Goal: Information Seeking & Learning: Understand process/instructions

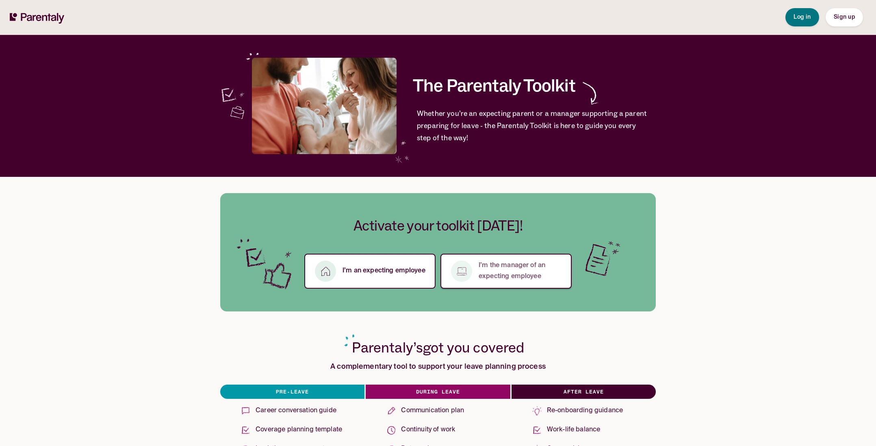
click at [510, 268] on p "I’m the manager of an expecting employee" at bounding box center [519, 271] width 83 height 22
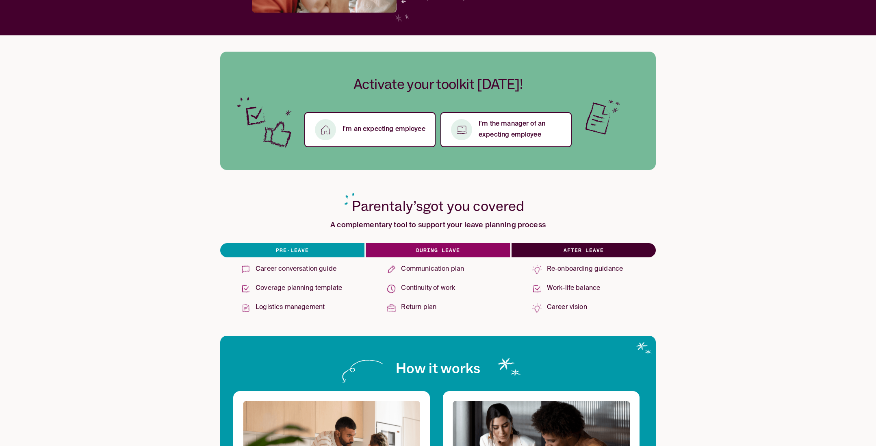
scroll to position [122, 0]
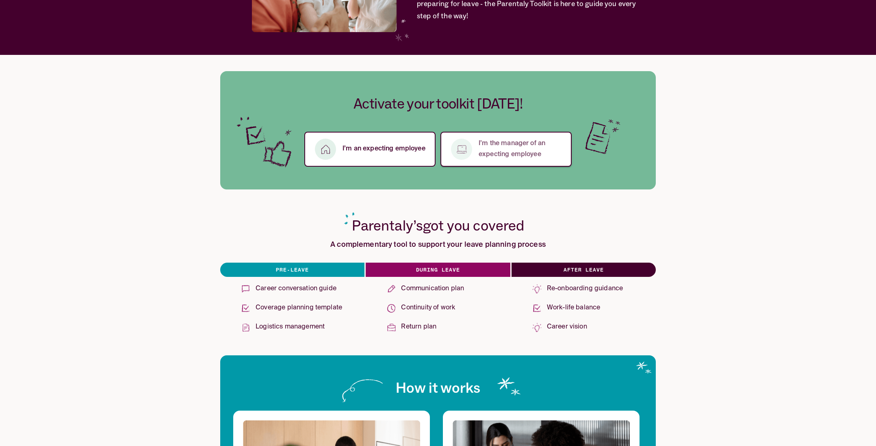
click at [510, 144] on p "I’m the manager of an expecting employee" at bounding box center [519, 149] width 83 height 22
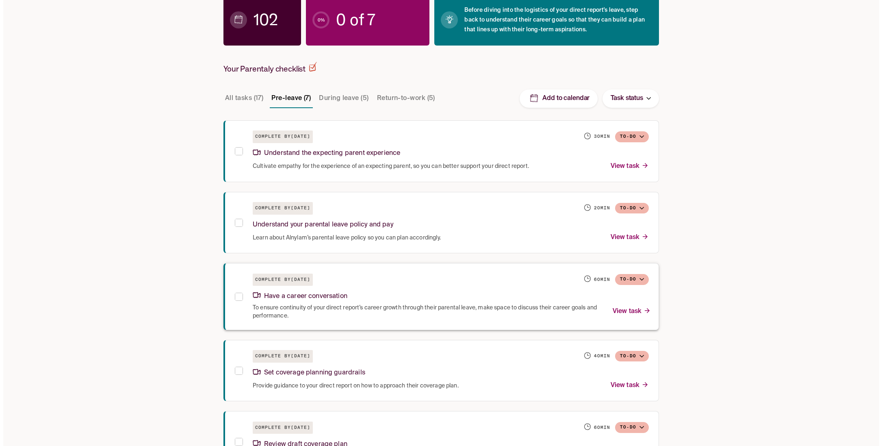
scroll to position [143, 0]
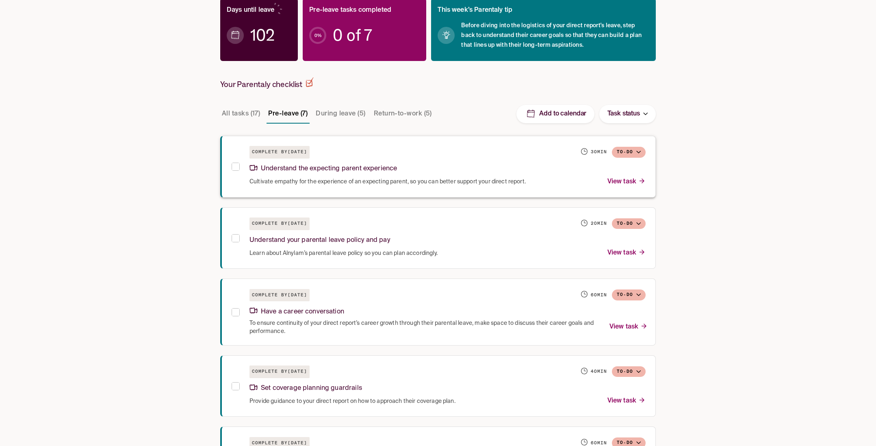
click at [620, 179] on p "View task" at bounding box center [626, 181] width 38 height 11
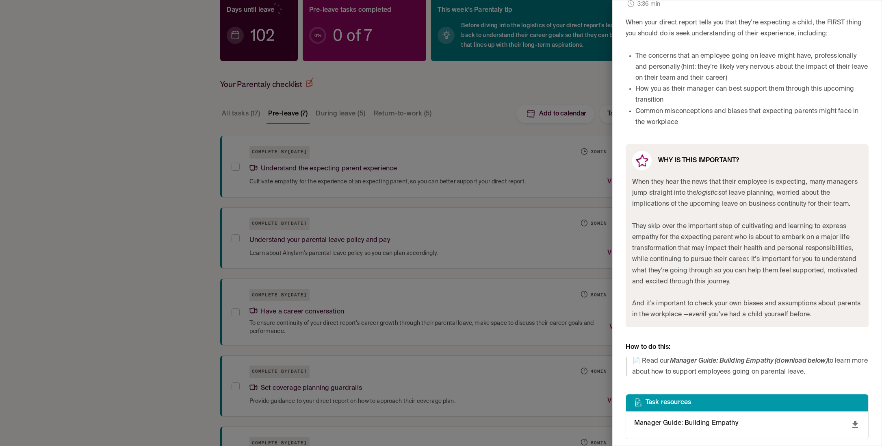
scroll to position [215, 0]
